Goal: Transaction & Acquisition: Subscribe to service/newsletter

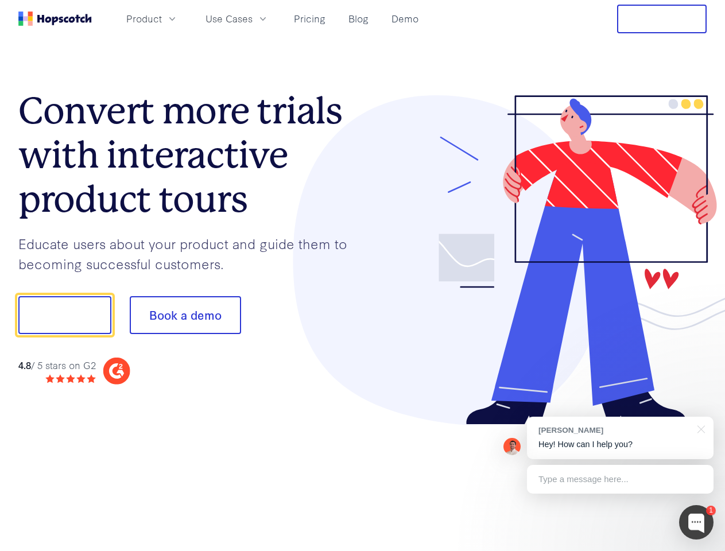
click at [363, 276] on div at bounding box center [535, 260] width 344 height 330
click at [162, 18] on span "Product" at bounding box center [144, 18] width 36 height 14
click at [253, 18] on span "Use Cases" at bounding box center [229, 18] width 47 height 14
click at [662, 19] on button "Free Trial" at bounding box center [662, 19] width 90 height 29
click at [64, 315] on button "Show me!" at bounding box center [64, 315] width 93 height 38
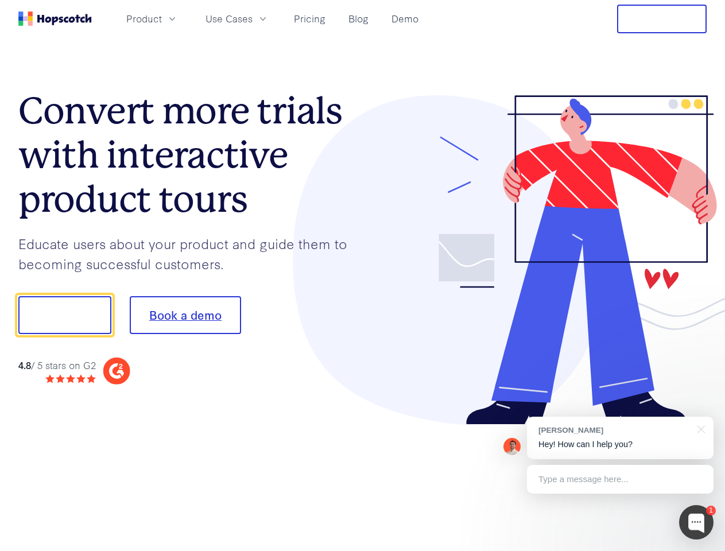
click at [185, 315] on button "Book a demo" at bounding box center [185, 315] width 111 height 38
click at [696, 522] on div at bounding box center [696, 522] width 34 height 34
click at [620, 438] on div "[PERSON_NAME] Hey! How can I help you?" at bounding box center [620, 438] width 187 height 42
click at [699, 428] on div at bounding box center [605, 313] width 215 height 383
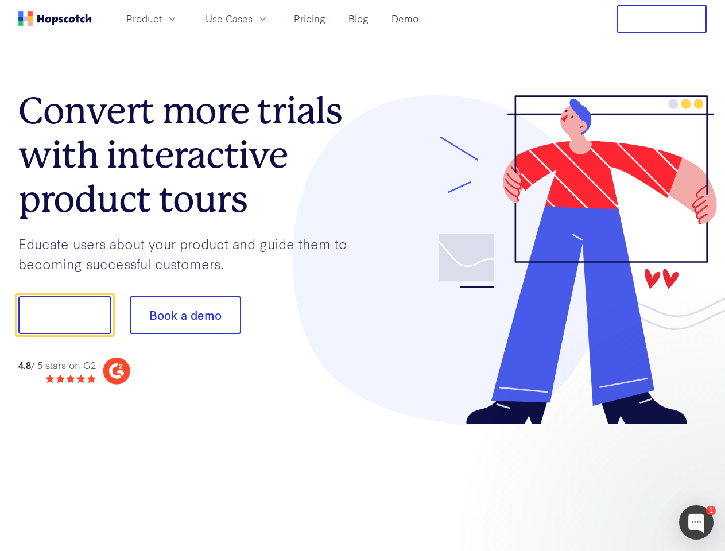
click at [620, 479] on div at bounding box center [605, 390] width 215 height 229
